Goal: Navigation & Orientation: Go to known website

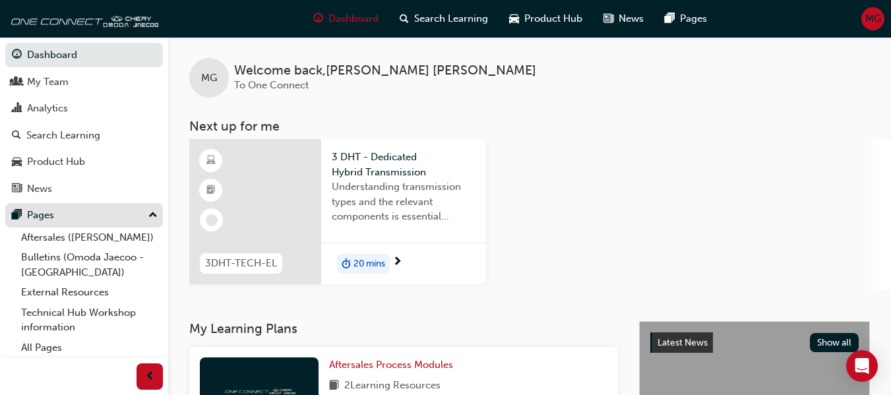
scroll to position [3, 0]
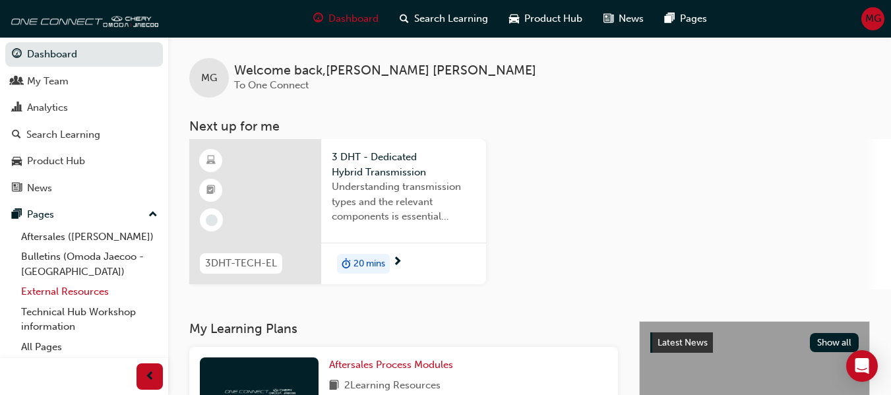
click at [69, 294] on link "External Resources" at bounding box center [89, 292] width 147 height 20
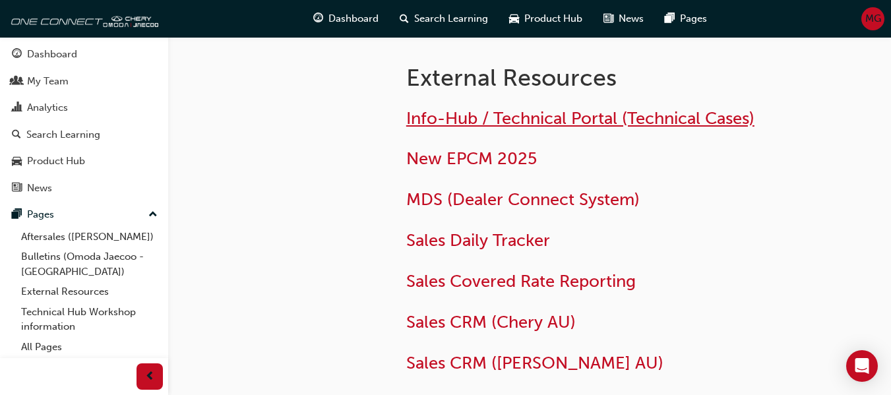
click at [470, 126] on span "Info-Hub / Technical Portal (Technical Cases)" at bounding box center [580, 118] width 348 height 20
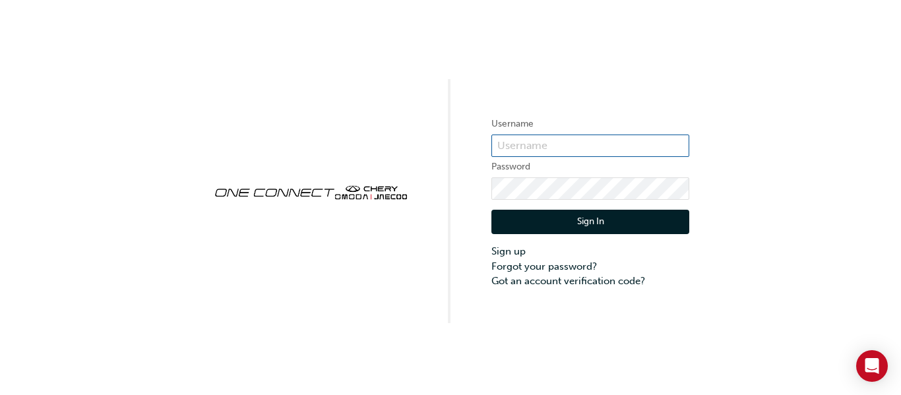
click at [542, 141] on input "text" at bounding box center [590, 146] width 198 height 22
type input "[EMAIL_ADDRESS][DOMAIN_NAME]"
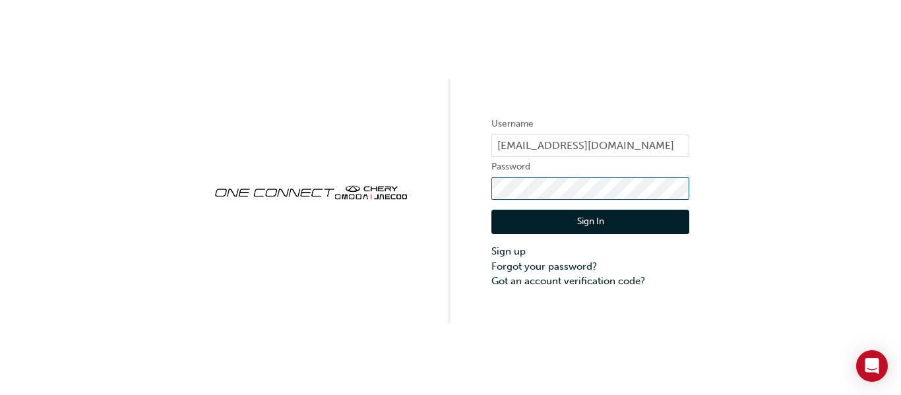
click button "Sign In" at bounding box center [590, 222] width 198 height 25
